Goal: Task Accomplishment & Management: Complete application form

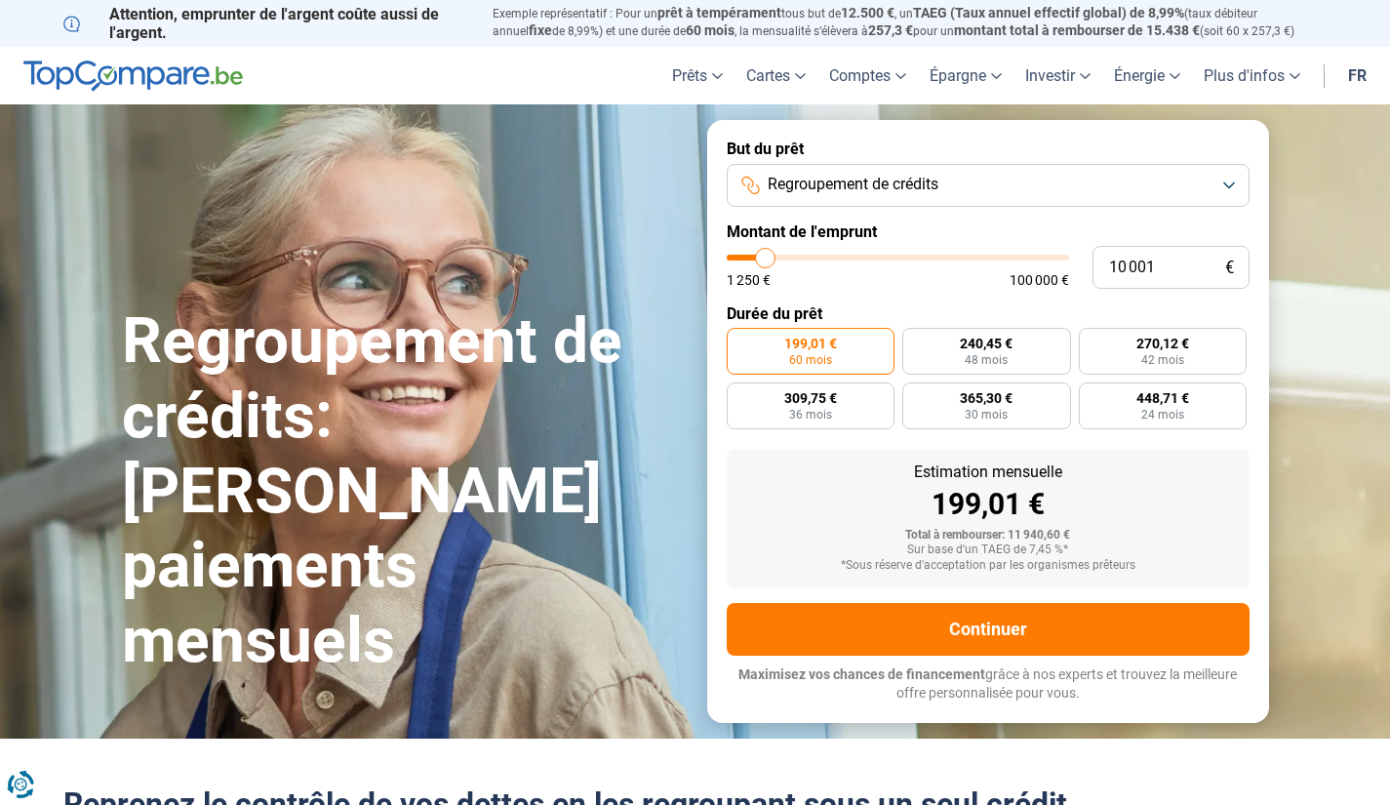
click at [989, 185] on button "Regroupement de crédits" at bounding box center [988, 185] width 523 height 43
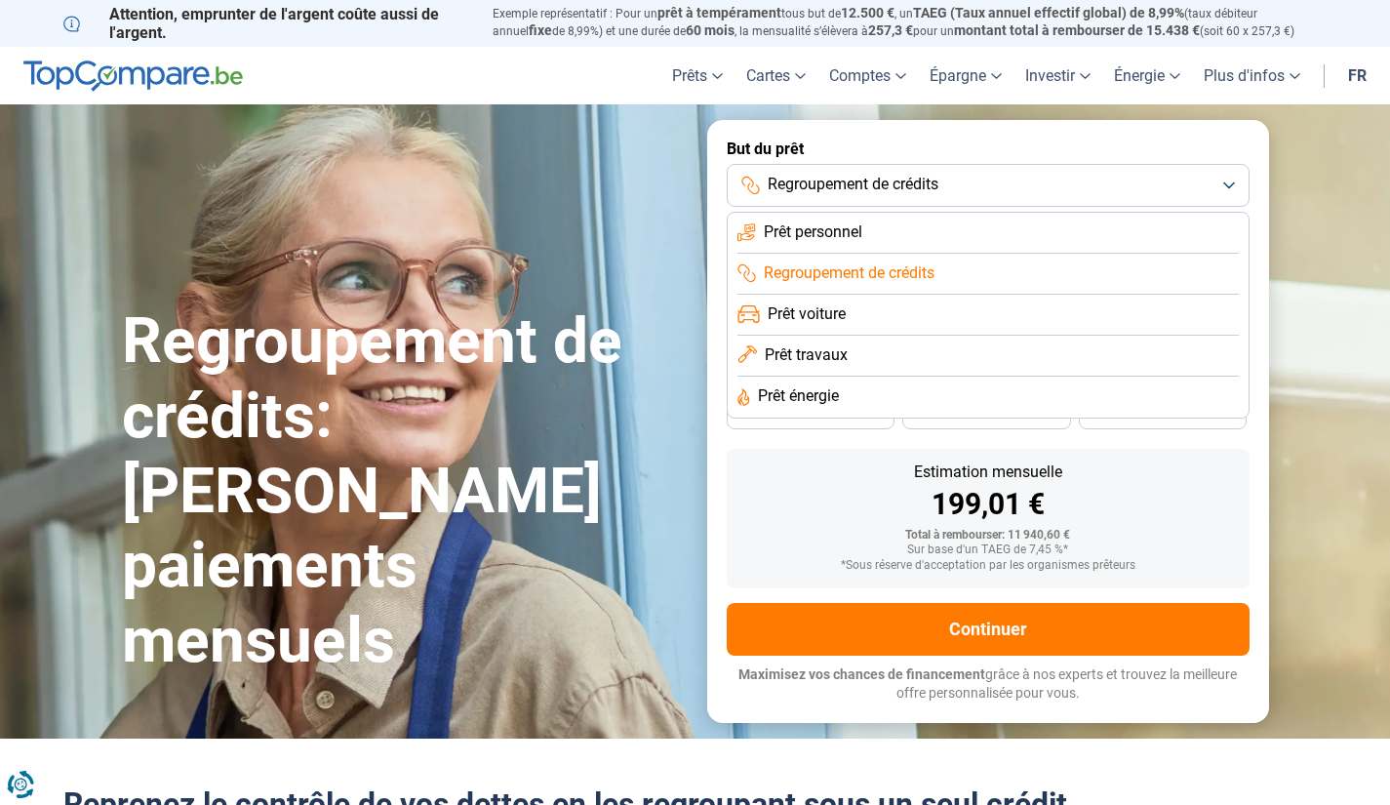
click at [878, 270] on span "Regroupement de crédits" at bounding box center [849, 272] width 171 height 21
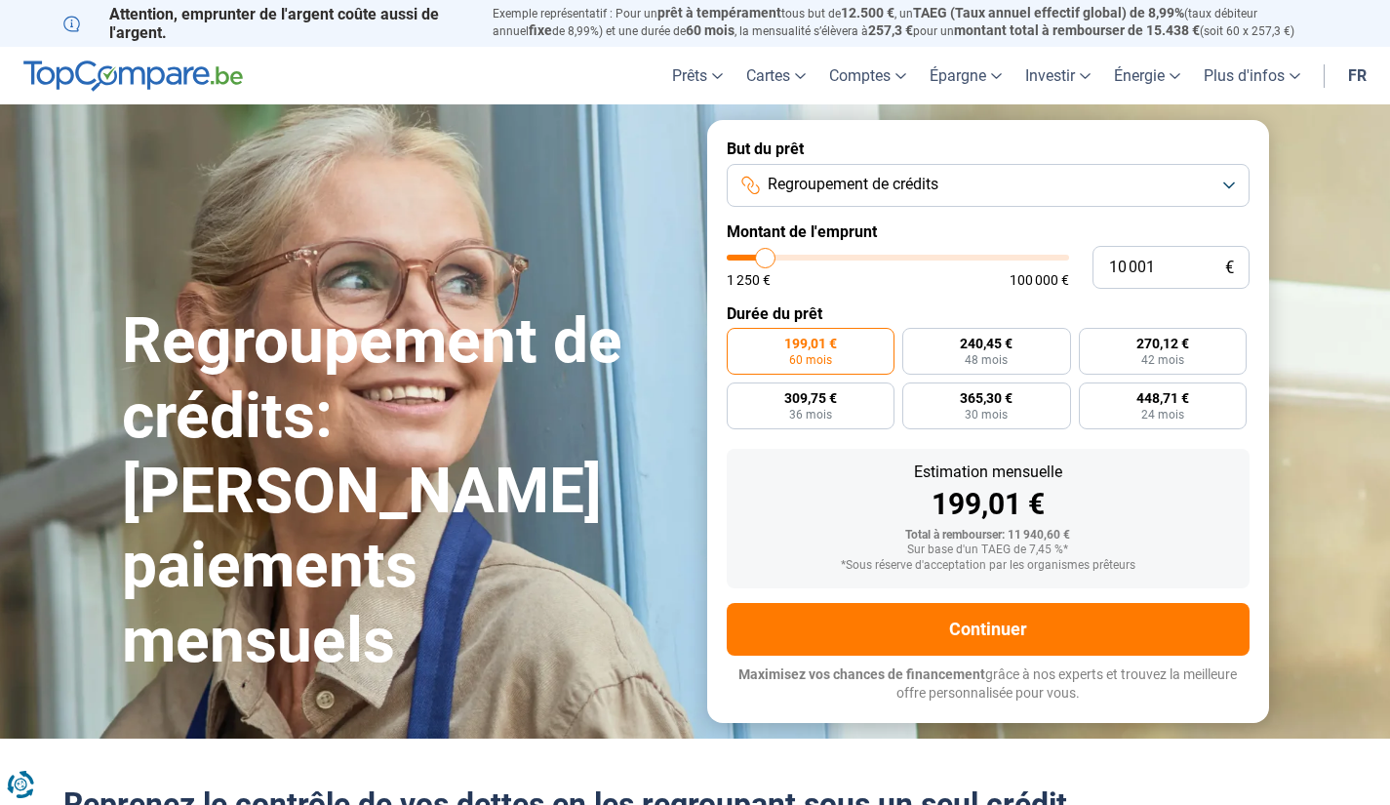
click at [811, 349] on span "199,01 €" at bounding box center [810, 343] width 53 height 14
click at [739, 340] on input "199,01 € 60 mois" at bounding box center [733, 334] width 13 height 13
drag, startPoint x: 1182, startPoint y: 262, endPoint x: 1054, endPoint y: 277, distance: 128.6
click at [1069, 271] on div "10 001 € 1 250 € 100 000 €" at bounding box center [988, 267] width 523 height 43
type input "2"
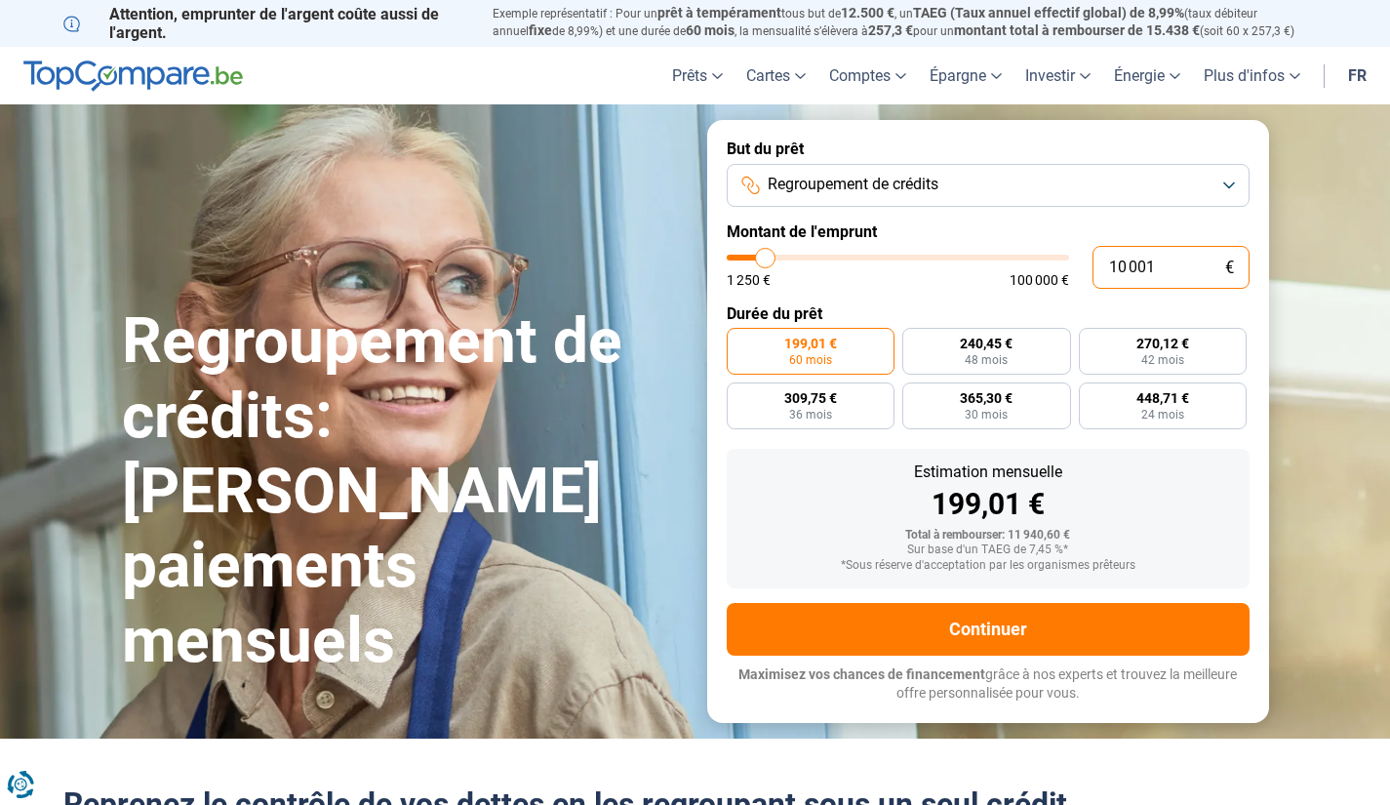
type input "1250"
type input "25"
type input "1250"
type input "250"
type input "1250"
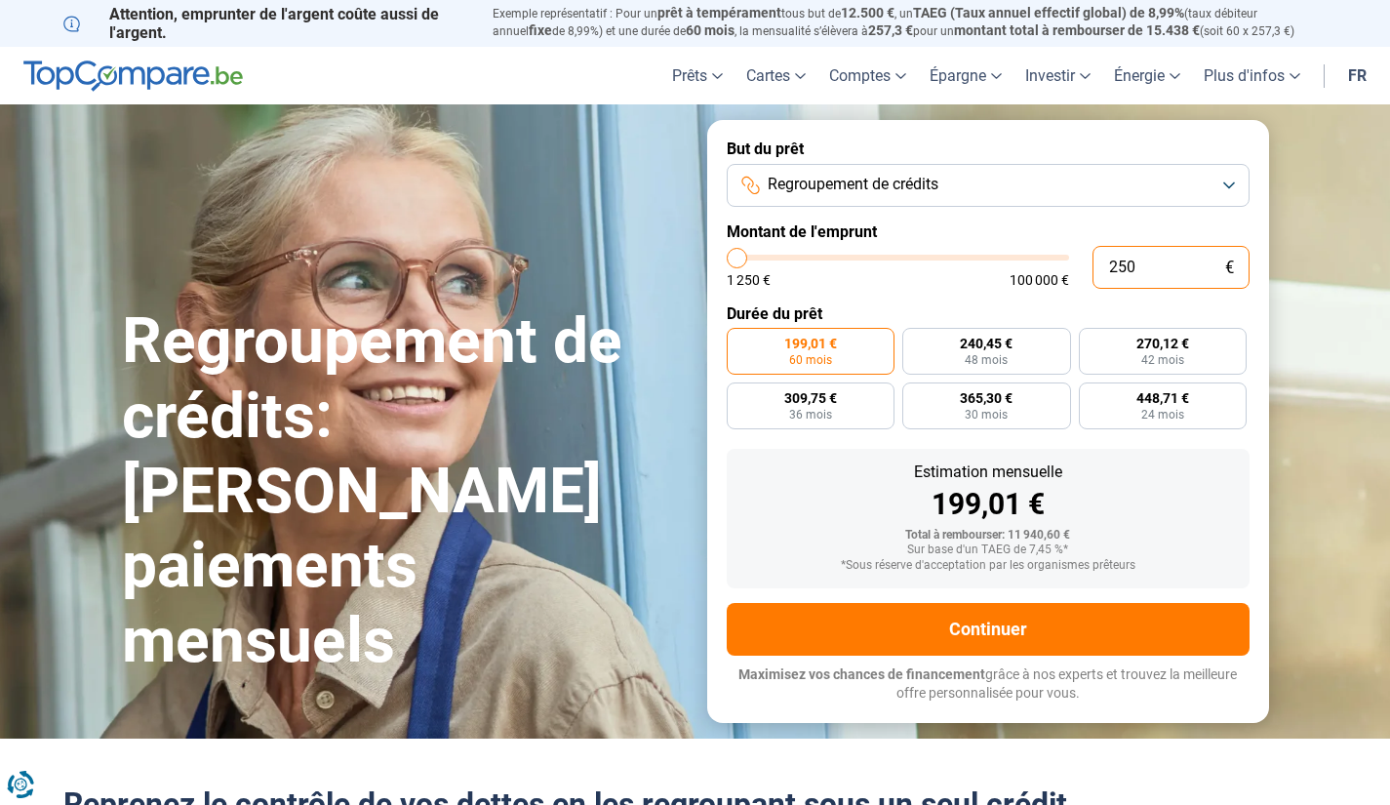
type input "2 500"
type input "2500"
type input "25 000"
type input "25000"
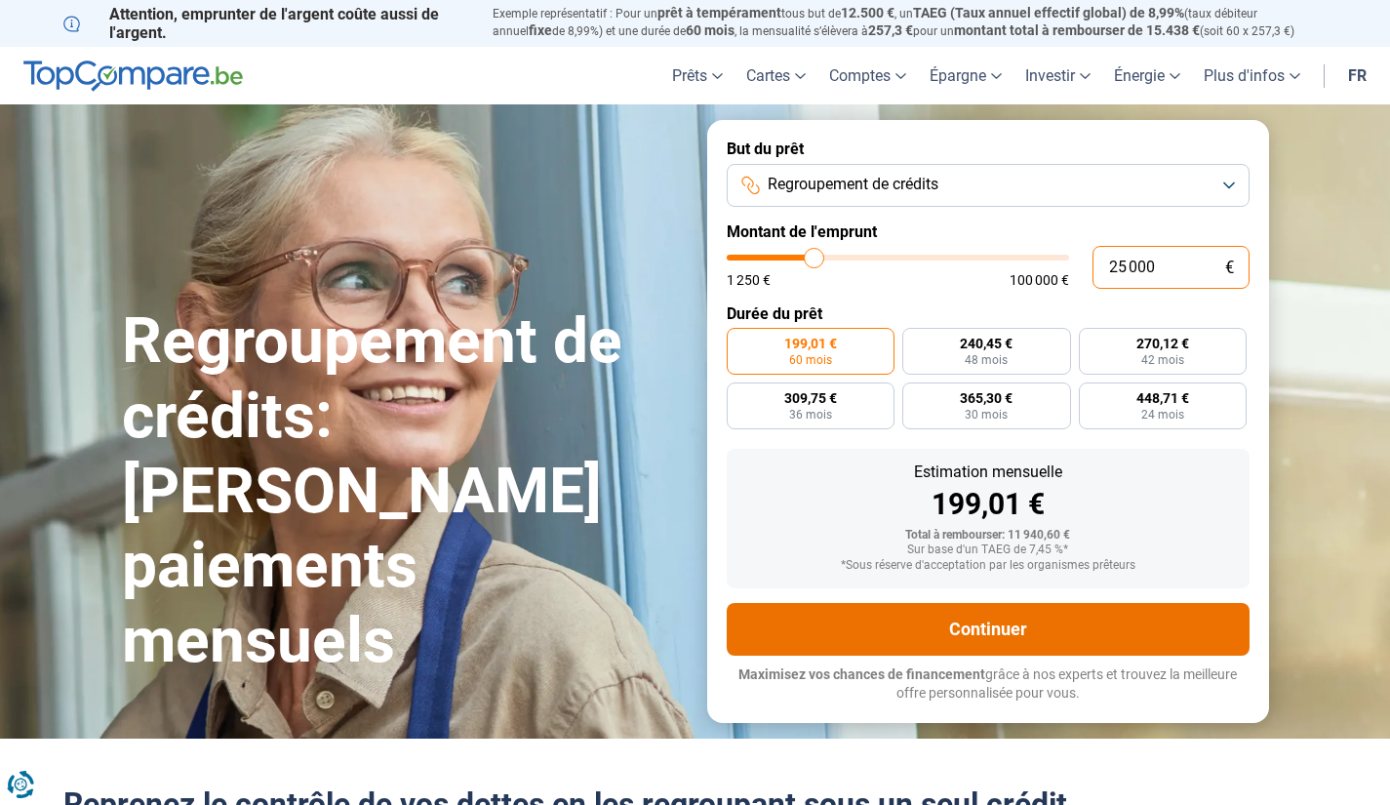
type input "25 000"
radio input "false"
click at [991, 629] on button "Continuer" at bounding box center [988, 629] width 523 height 53
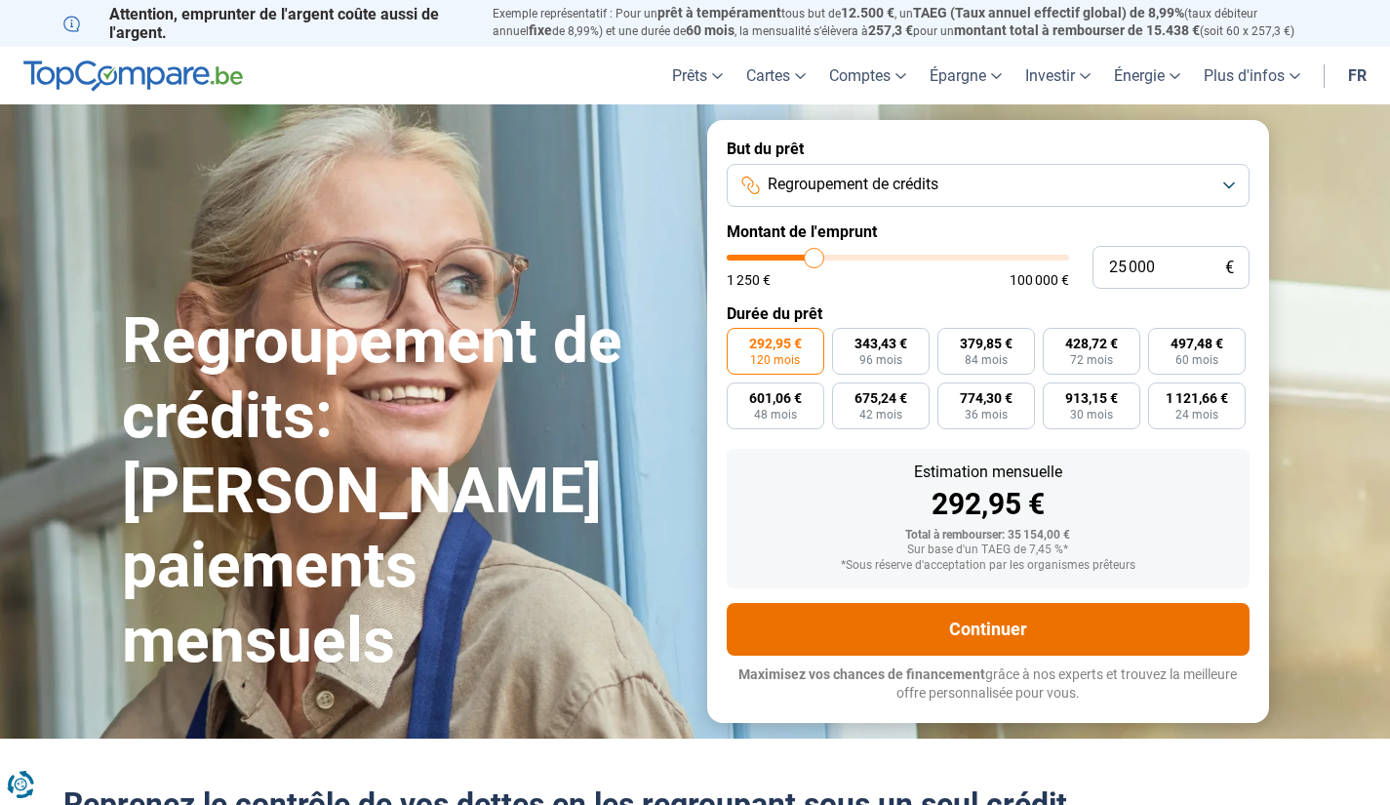
click at [893, 620] on button "Continuer" at bounding box center [988, 629] width 523 height 53
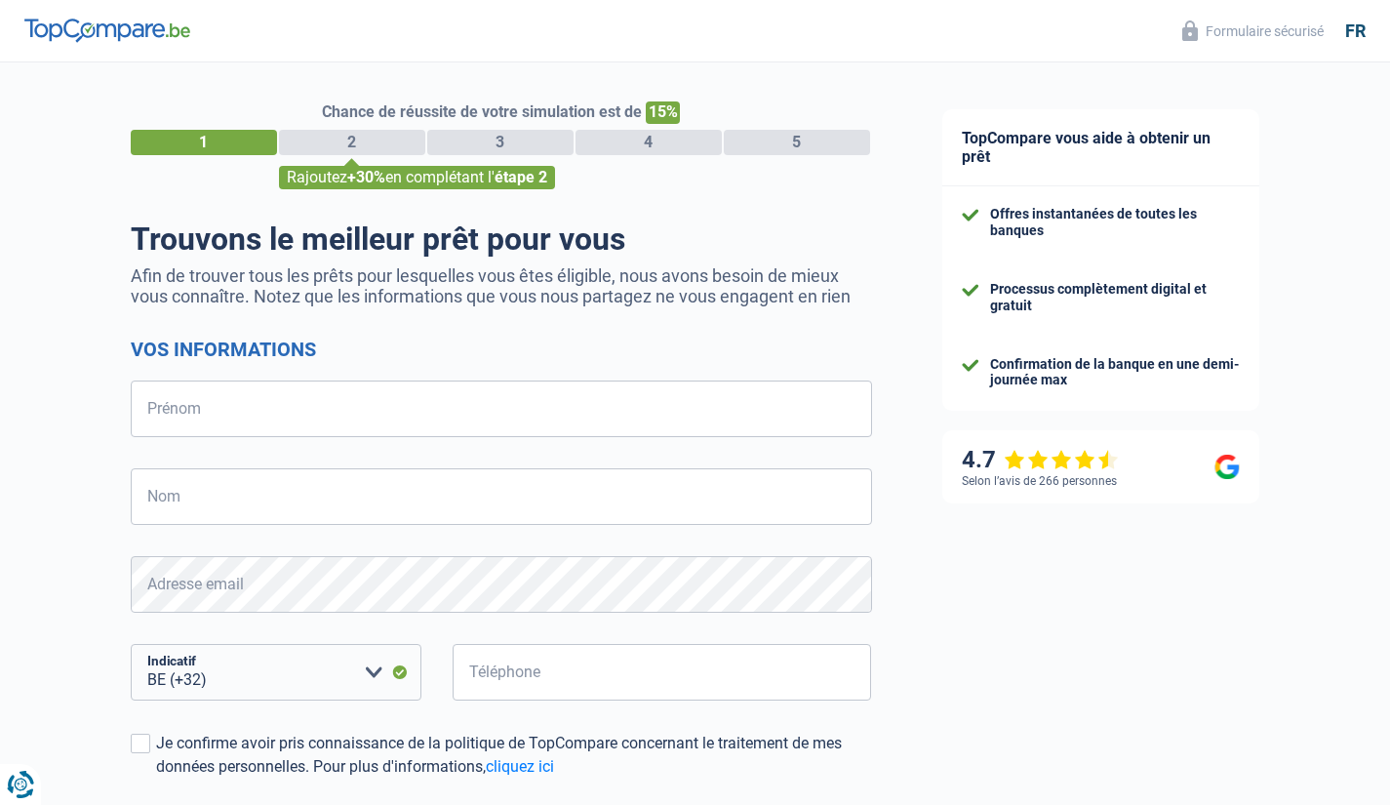
select select "32"
